Goal: Task Accomplishment & Management: Use online tool/utility

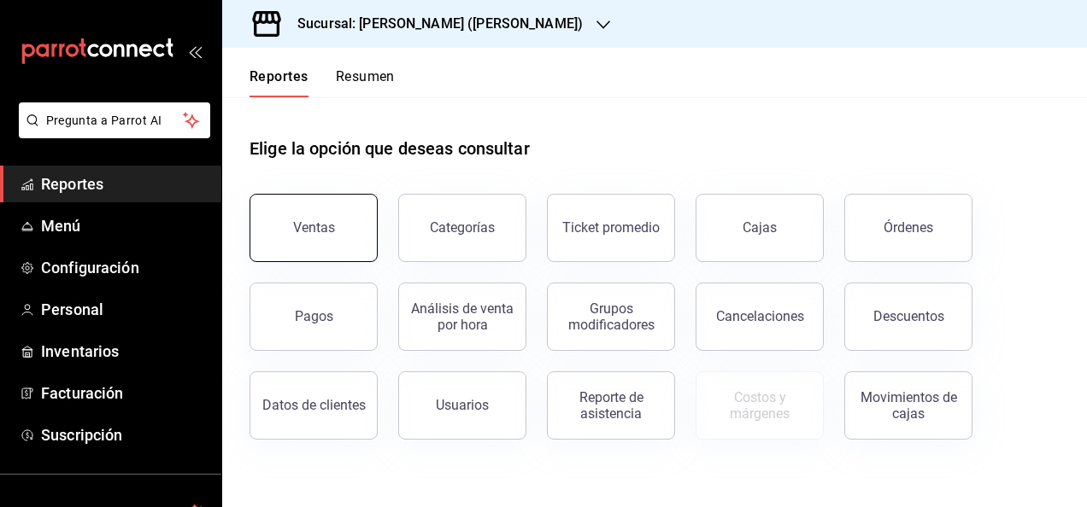
click at [314, 220] on div "Ventas" at bounding box center [314, 228] width 42 height 16
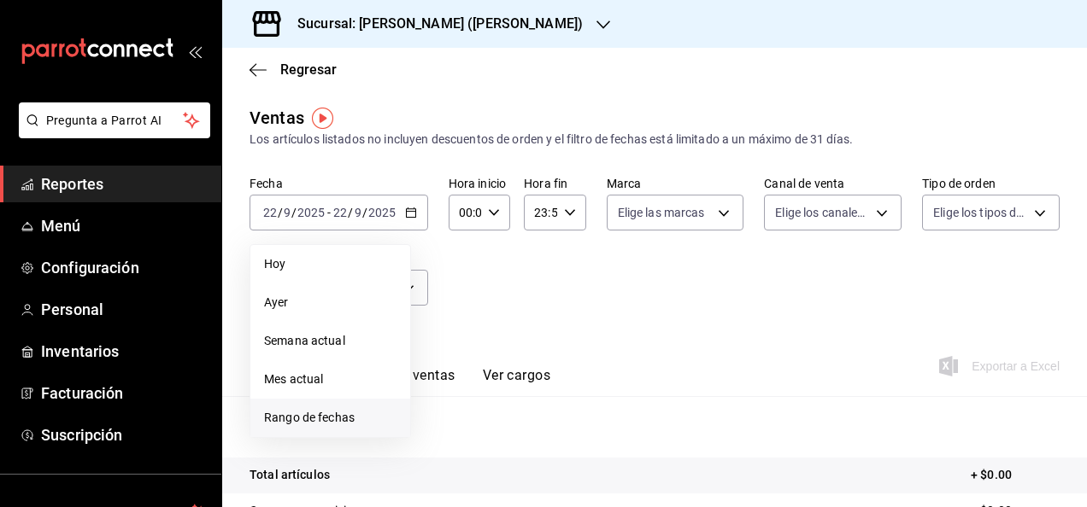
click at [340, 408] on li "Rango de fechas" at bounding box center [330, 418] width 160 height 38
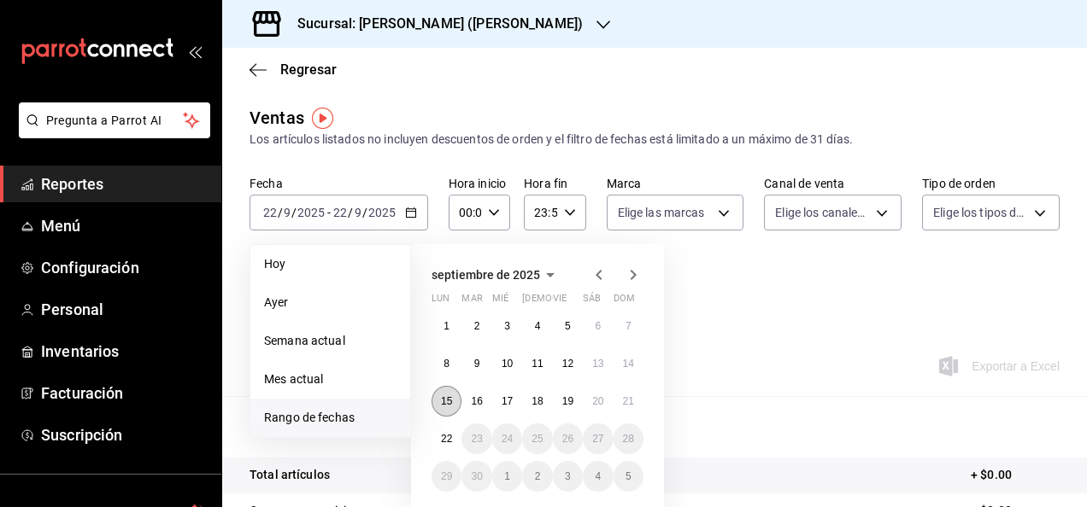
click at [453, 396] on button "15" at bounding box center [446, 401] width 30 height 31
click at [448, 434] on abbr "22" at bounding box center [446, 439] width 11 height 12
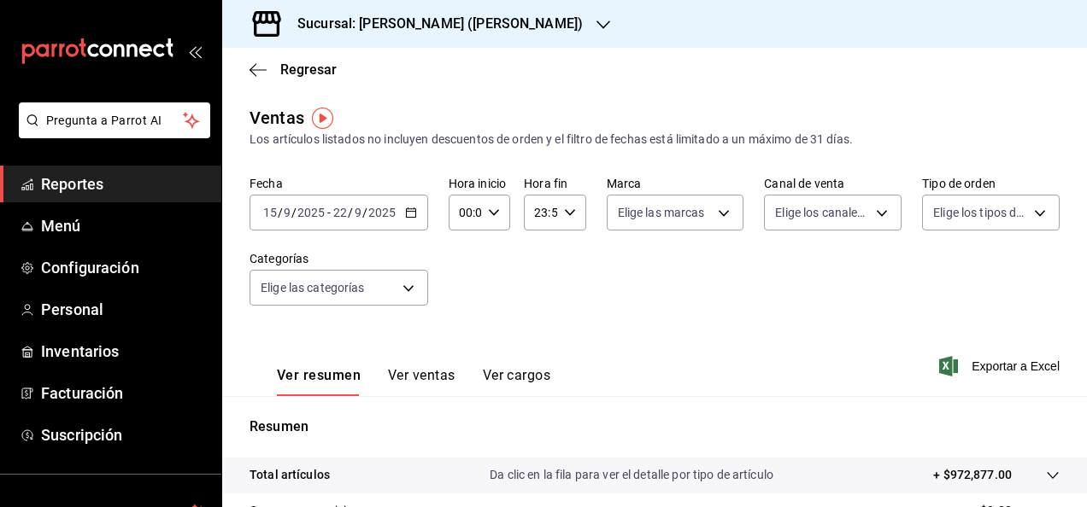
click at [494, 220] on div "00:00 Hora inicio" at bounding box center [480, 213] width 62 height 36
click at [463, 299] on div "00 01 02 03 04 05 06 07 08 09 10 11 12 13 14 15 16 17 18 19 20 21 22 23" at bounding box center [462, 304] width 31 height 137
click at [462, 308] on button "05" at bounding box center [462, 325] width 24 height 34
type input "05:00"
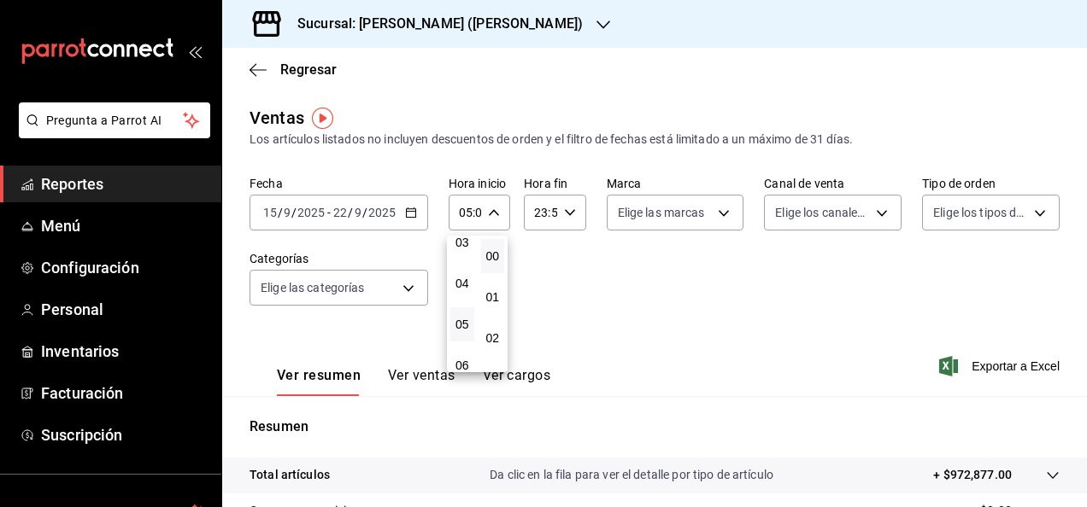
click at [567, 201] on div at bounding box center [543, 253] width 1087 height 507
click at [566, 211] on icon "button" at bounding box center [570, 213] width 12 height 12
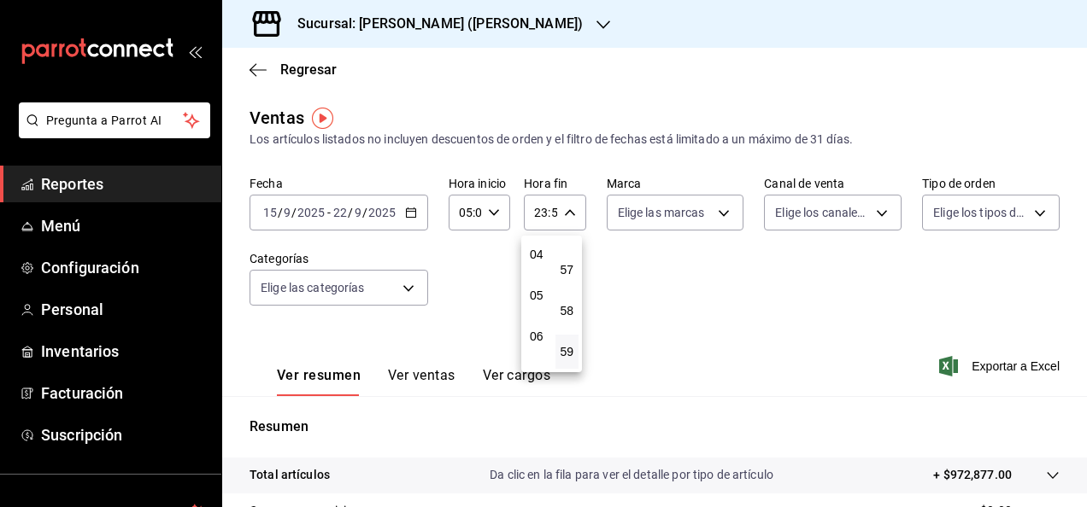
scroll to position [164, 0]
click at [542, 302] on div "00 01 02 03 04 05 06 07 08 09 10 11 12 13 14 15 16 17 18 19 20 21 22 23" at bounding box center [536, 304] width 31 height 137
click at [538, 302] on span "05" at bounding box center [536, 297] width 3 height 14
type input "05:59"
click at [699, 321] on div at bounding box center [543, 253] width 1087 height 507
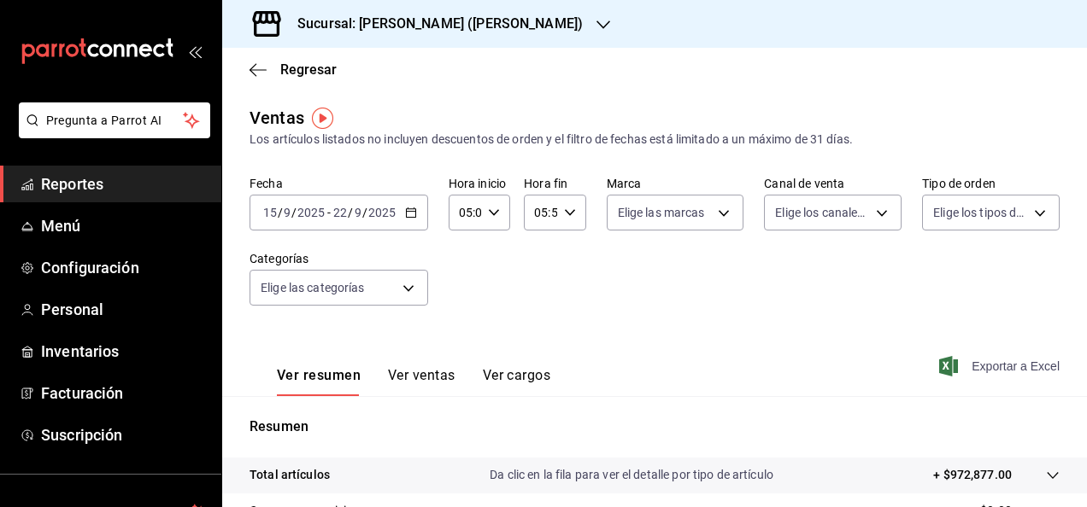
click at [972, 361] on span "Exportar a Excel" at bounding box center [1000, 366] width 117 height 21
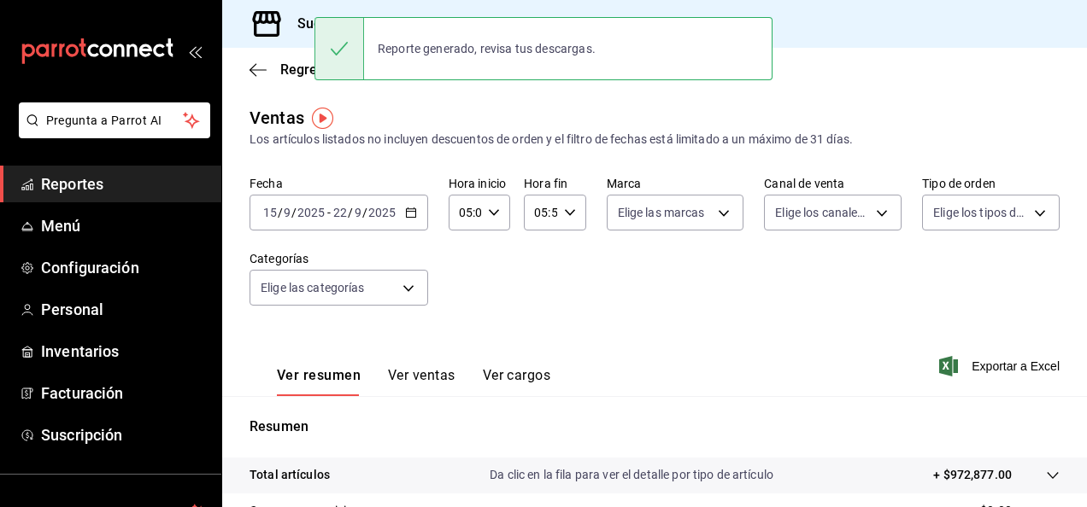
click at [158, 178] on span "Reportes" at bounding box center [124, 184] width 167 height 23
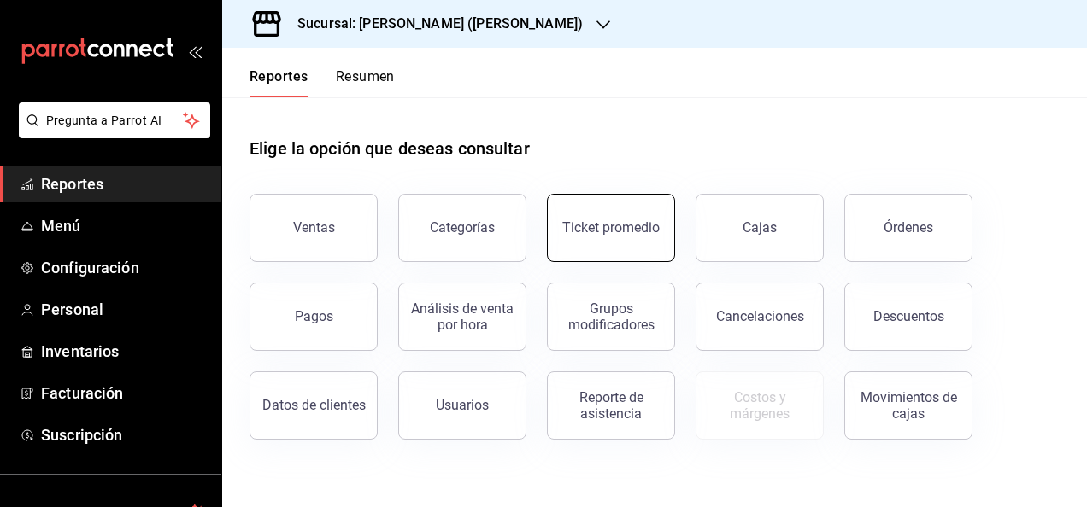
click at [626, 222] on div "Ticket promedio" at bounding box center [610, 228] width 97 height 16
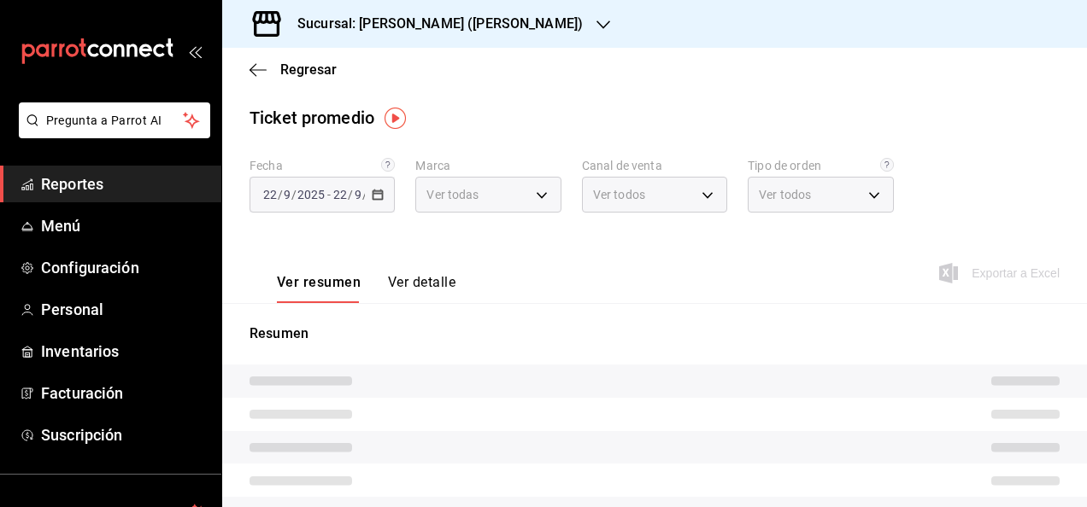
type input "3e284276-a834-4a39-bc59-2edda2d06158"
type input "PARROT,UBER_EATS,RAPPI,DIDI_FOOD,ONLINE"
type input "e22fa5c9-a89e-41b0-8860-3ae797de52dc,d5ed7011-f835-4d0c-a8fc-5f0f01446209,0cbc4…"
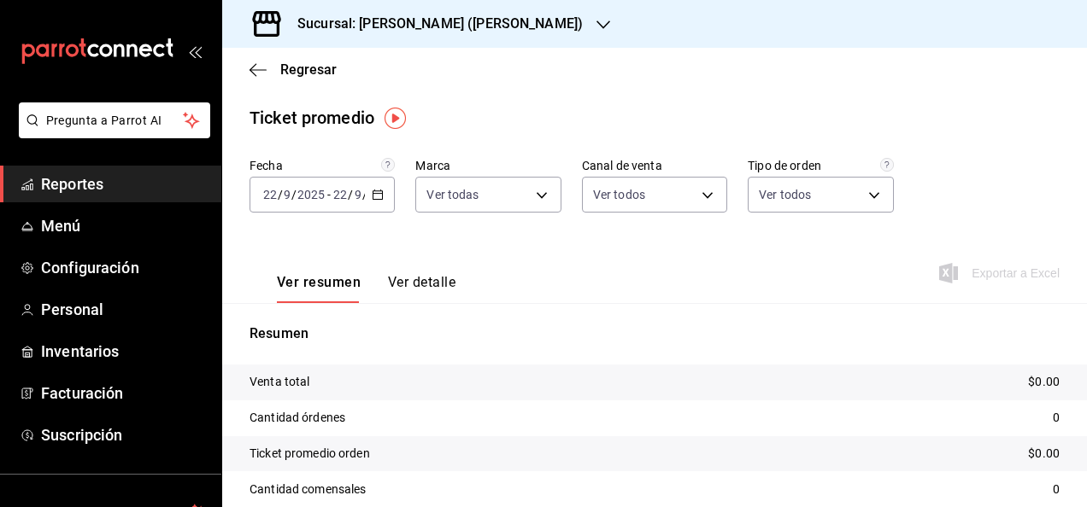
click at [367, 200] on div "[DATE] [DATE] - [DATE] [DATE]" at bounding box center [321, 195] width 145 height 36
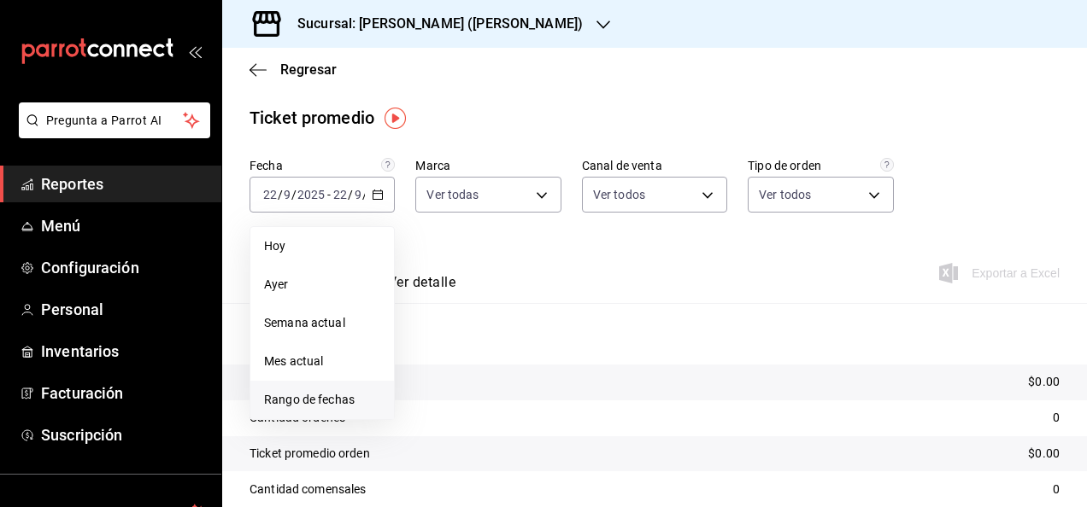
click at [297, 391] on span "Rango de fechas" at bounding box center [322, 400] width 116 height 18
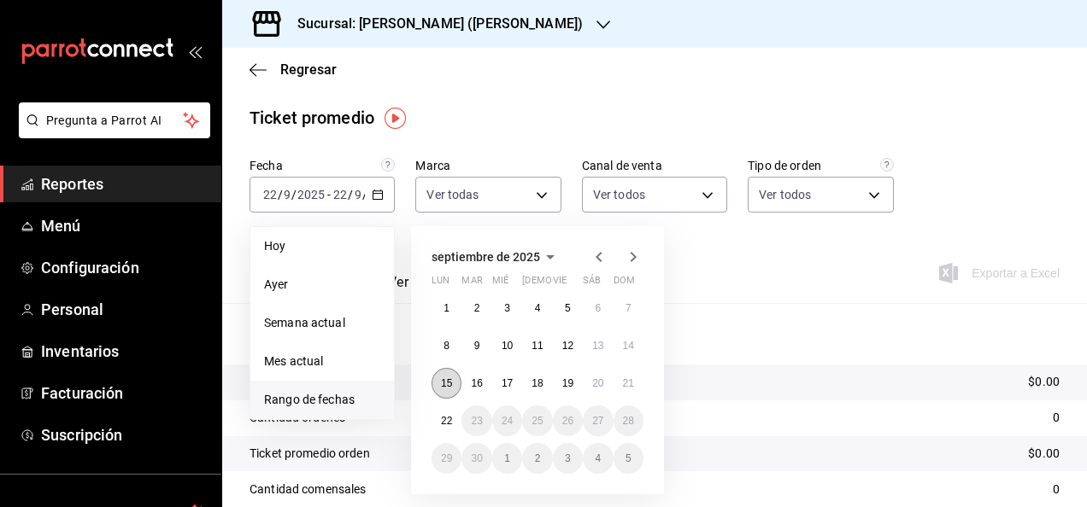
click at [445, 373] on button "15" at bounding box center [446, 383] width 30 height 31
click at [449, 408] on button "22" at bounding box center [446, 421] width 30 height 31
